Goal: Task Accomplishment & Management: Manage account settings

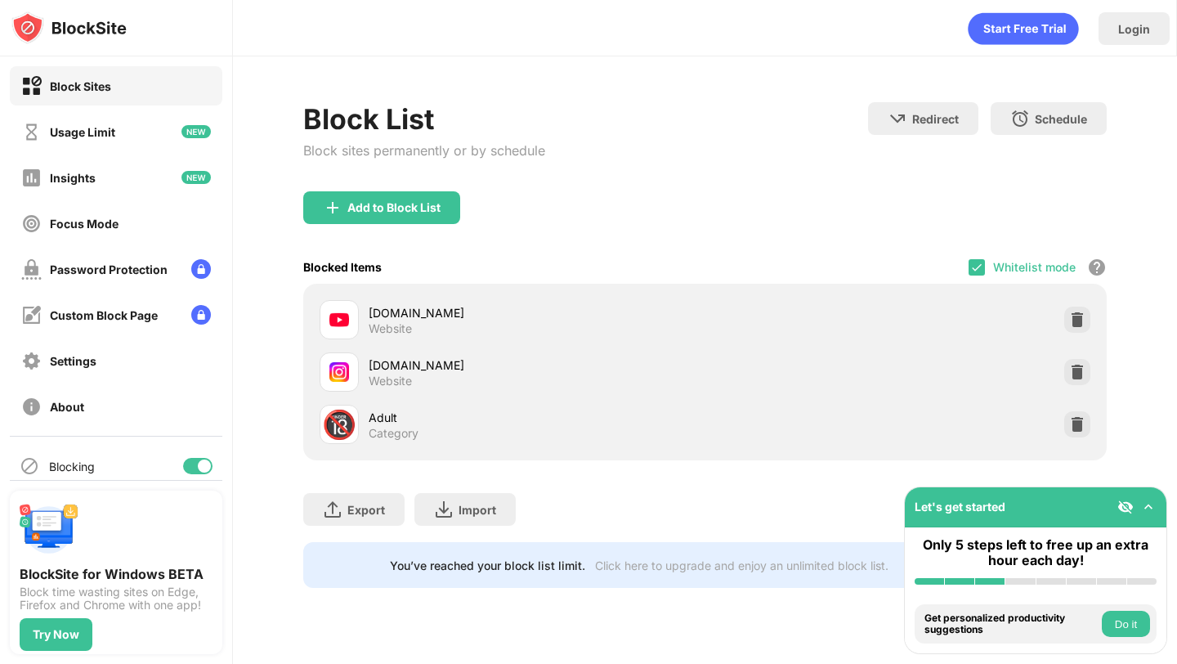
click at [975, 257] on div "Whitelist mode Block all websites except for those in your whitelist. Whitelist…" at bounding box center [1037, 267] width 138 height 34
click at [976, 261] on img at bounding box center [976, 267] width 13 height 13
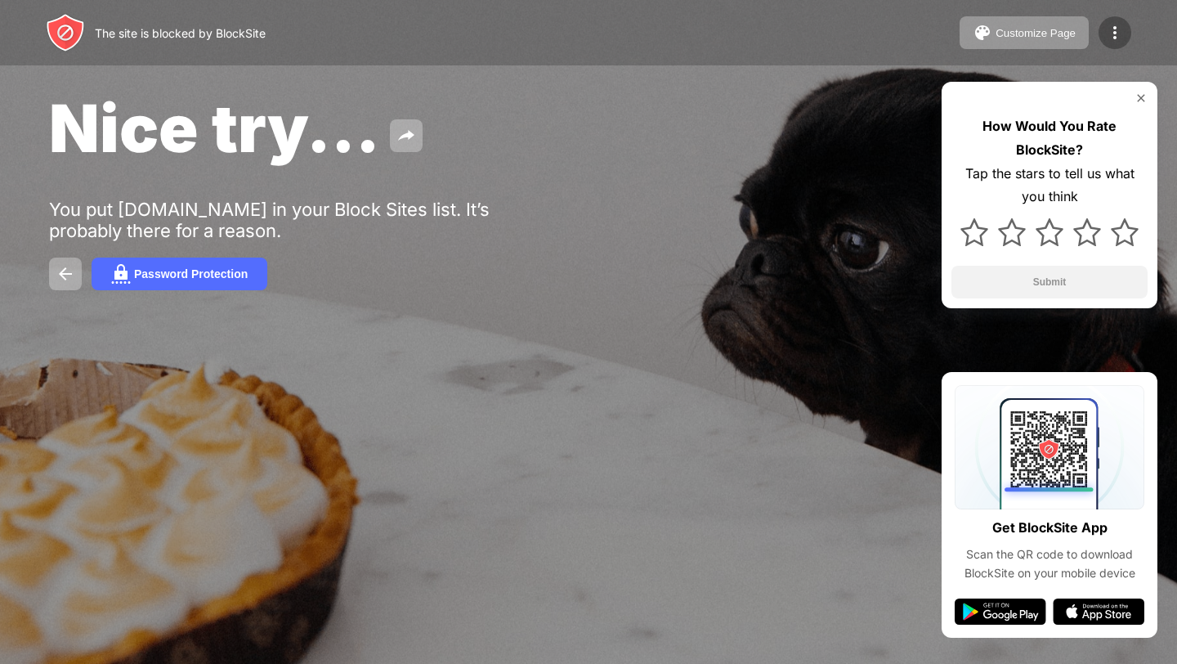
click at [1106, 34] on img at bounding box center [1115, 33] width 20 height 20
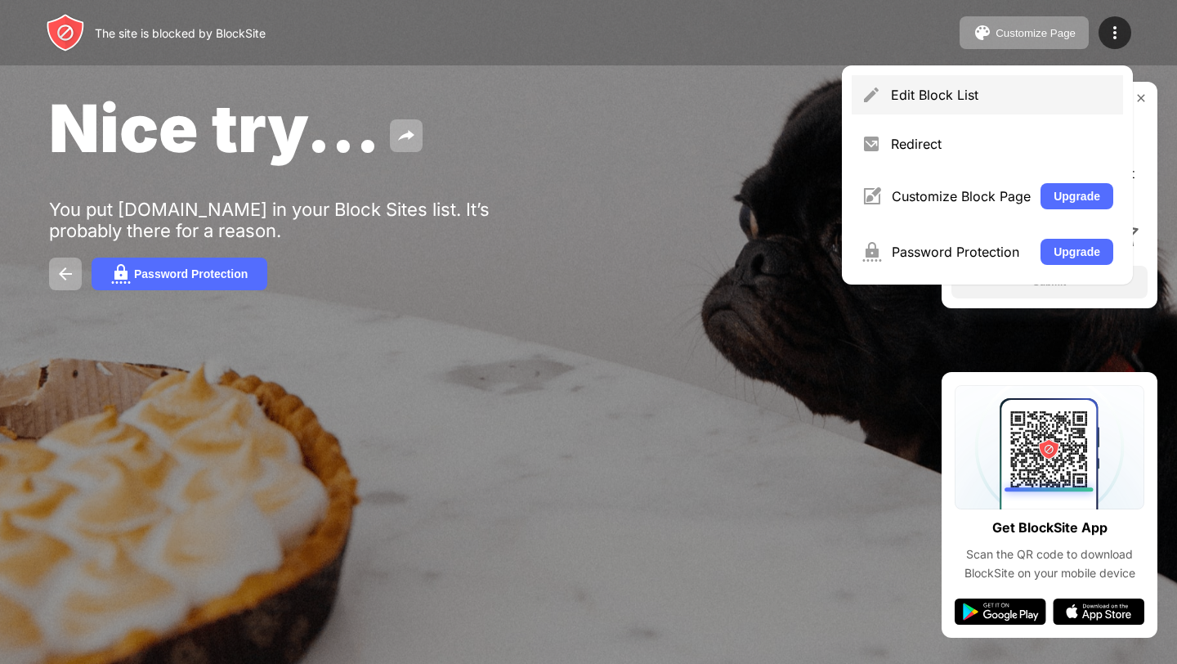
click at [922, 87] on div "Edit Block List" at bounding box center [1002, 95] width 222 height 16
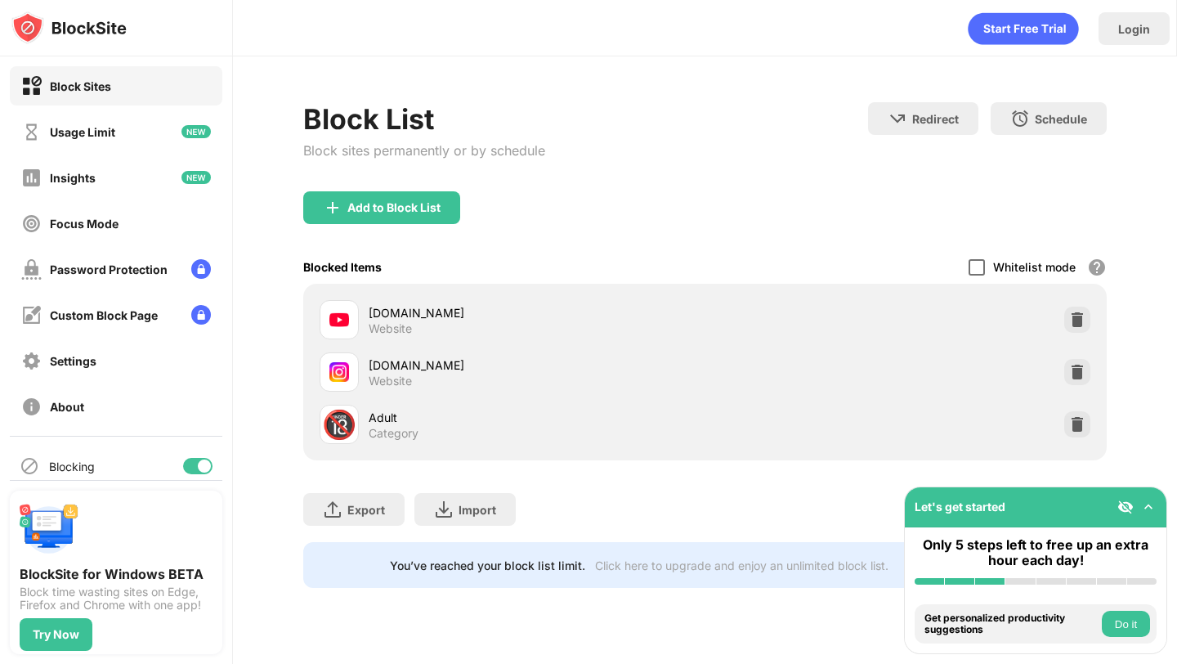
click at [981, 266] on div at bounding box center [976, 267] width 16 height 16
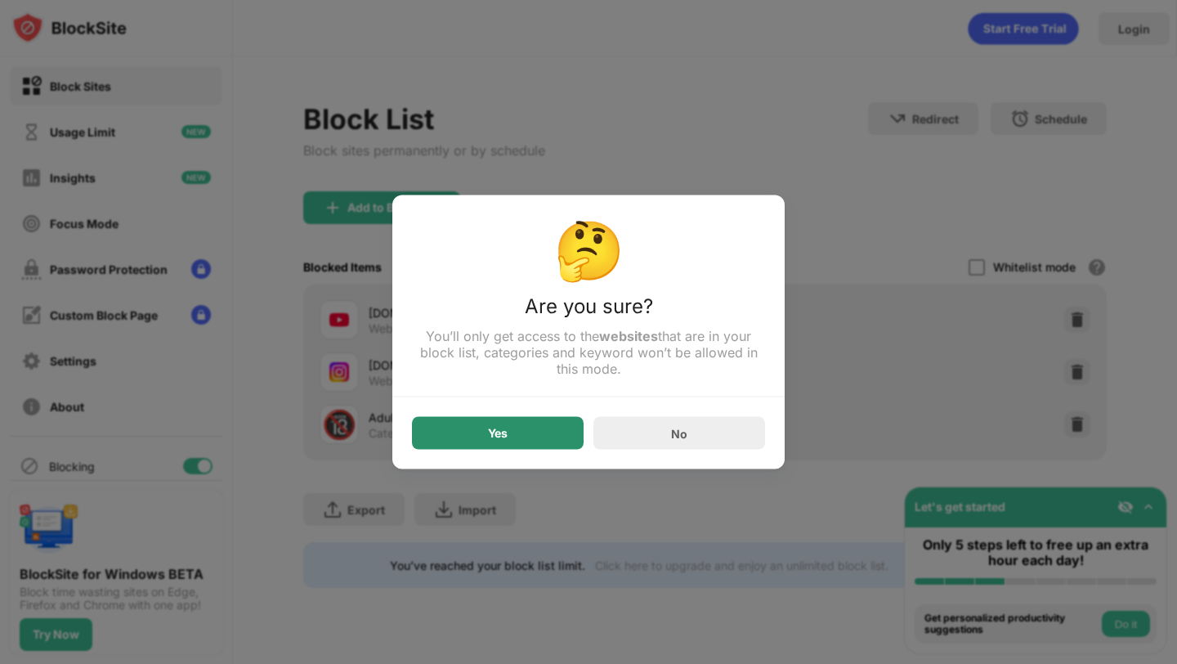
click at [496, 426] on div "Yes" at bounding box center [498, 433] width 172 height 33
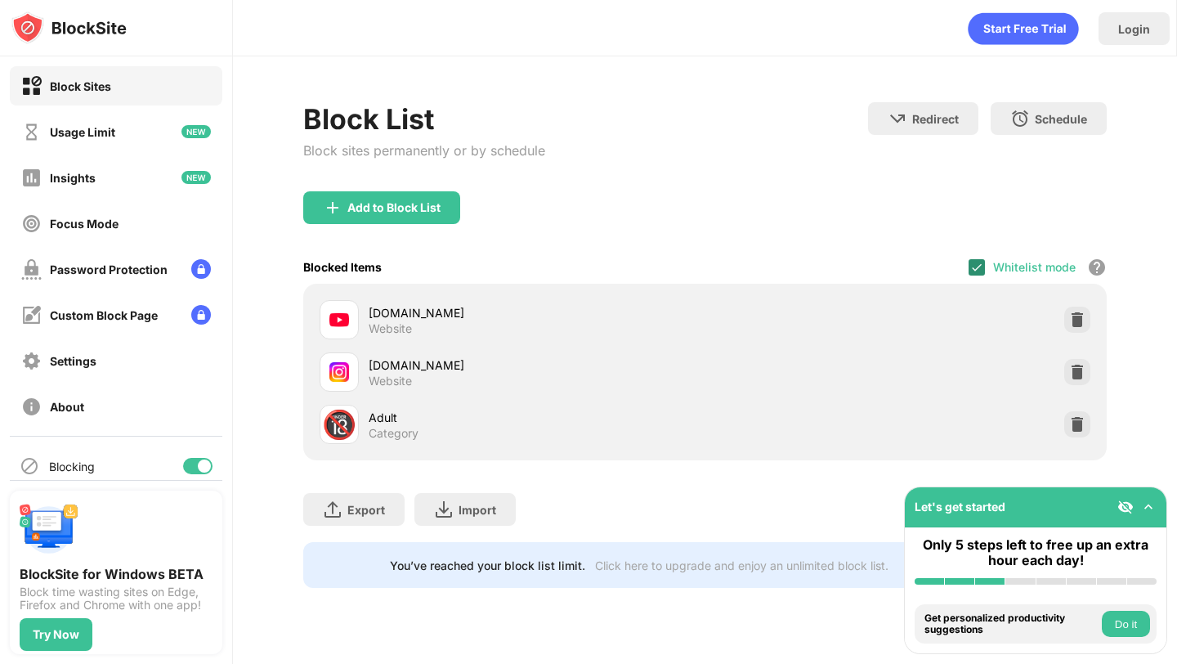
click at [976, 265] on img at bounding box center [976, 267] width 13 height 13
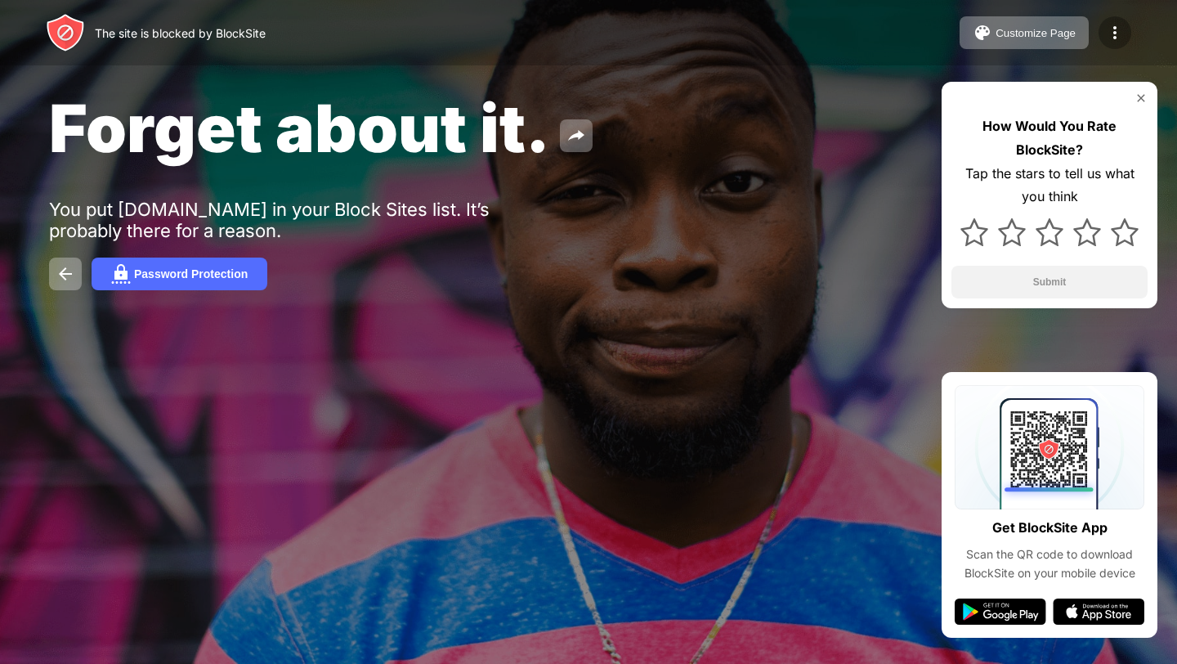
click at [1103, 34] on div at bounding box center [1114, 32] width 33 height 33
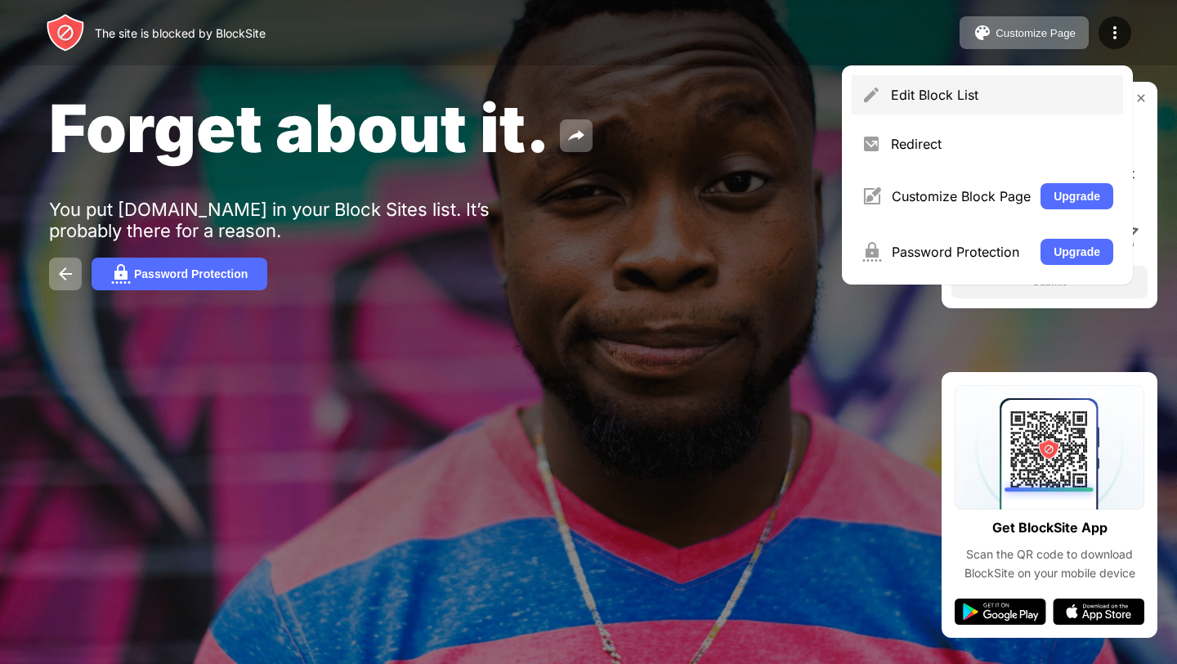
click at [926, 93] on div "Edit Block List" at bounding box center [1002, 95] width 222 height 16
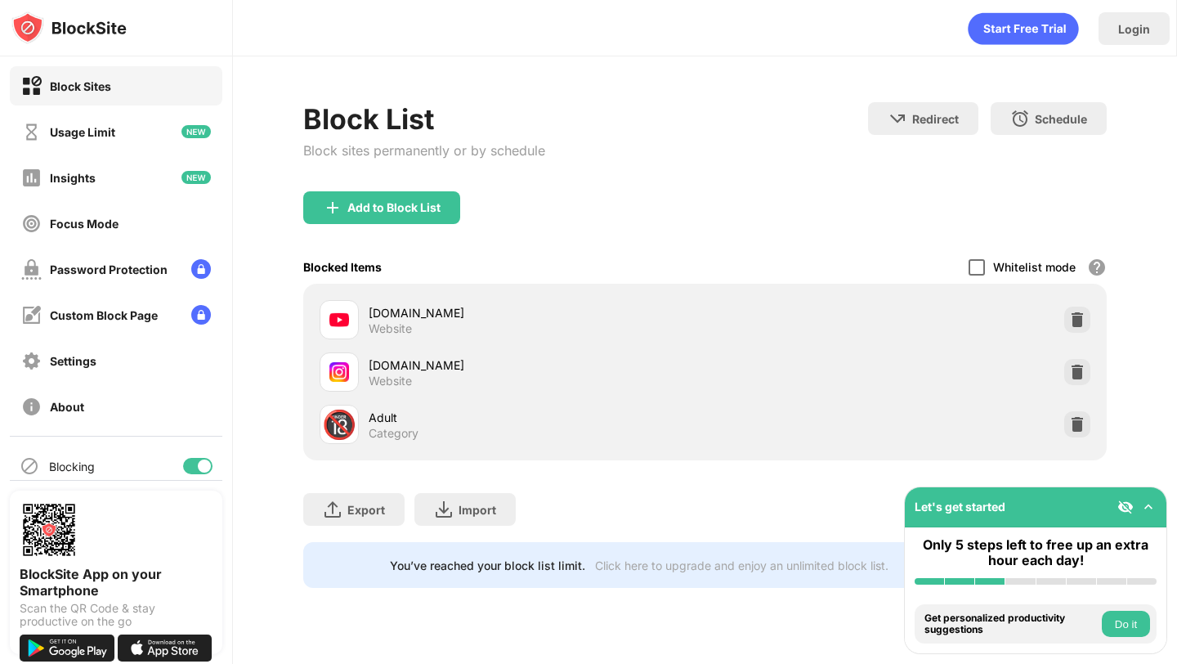
click at [969, 265] on div at bounding box center [976, 267] width 16 height 16
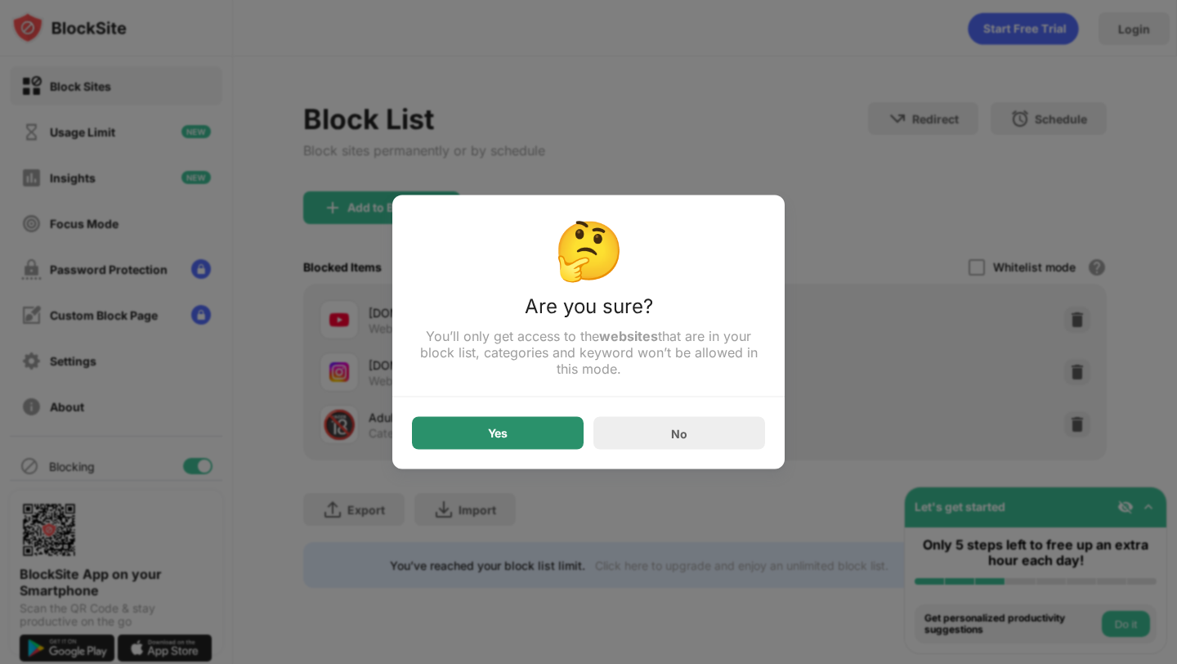
click at [535, 432] on div "Yes" at bounding box center [498, 433] width 172 height 33
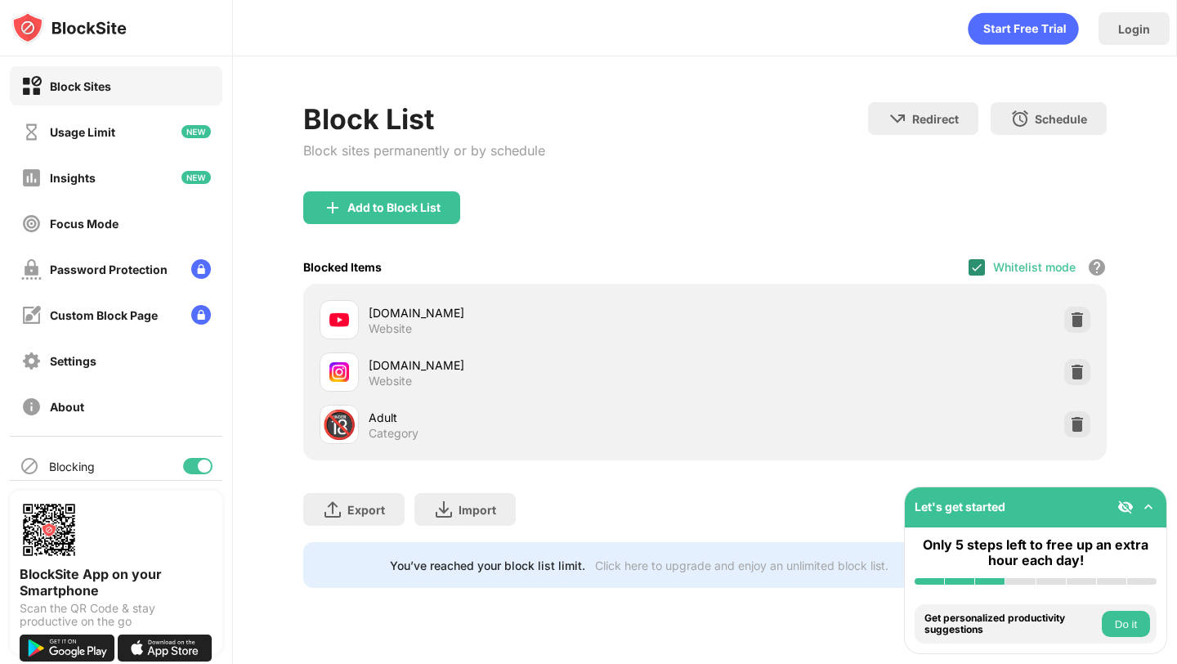
drag, startPoint x: 972, startPoint y: 266, endPoint x: 974, endPoint y: 257, distance: 9.1
click at [972, 266] on img at bounding box center [976, 267] width 13 height 13
